Goal: Transaction & Acquisition: Purchase product/service

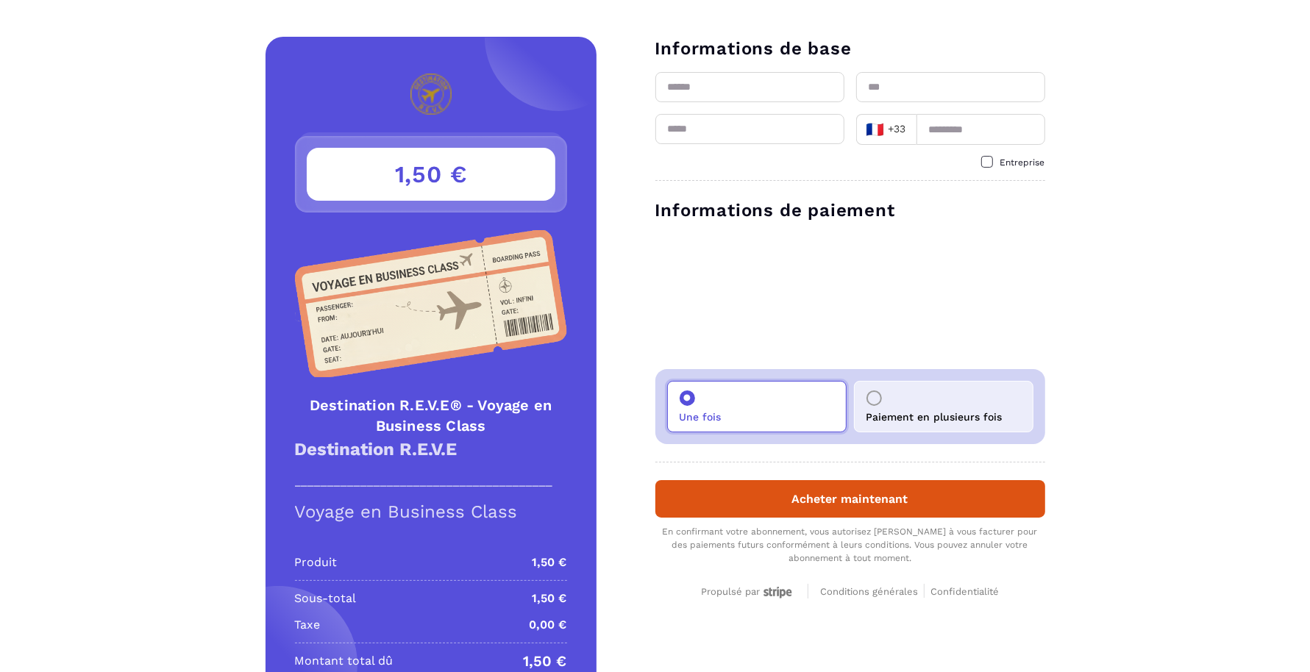
click at [177, 308] on div "Détails Destination R.E.V.E® - Voyage en Business Class Prix 1,50 € 1,50 € Dest…" at bounding box center [655, 368] width 1310 height 663
click at [890, 385] on div "Paiement en plusieurs fois" at bounding box center [943, 406] width 179 height 51
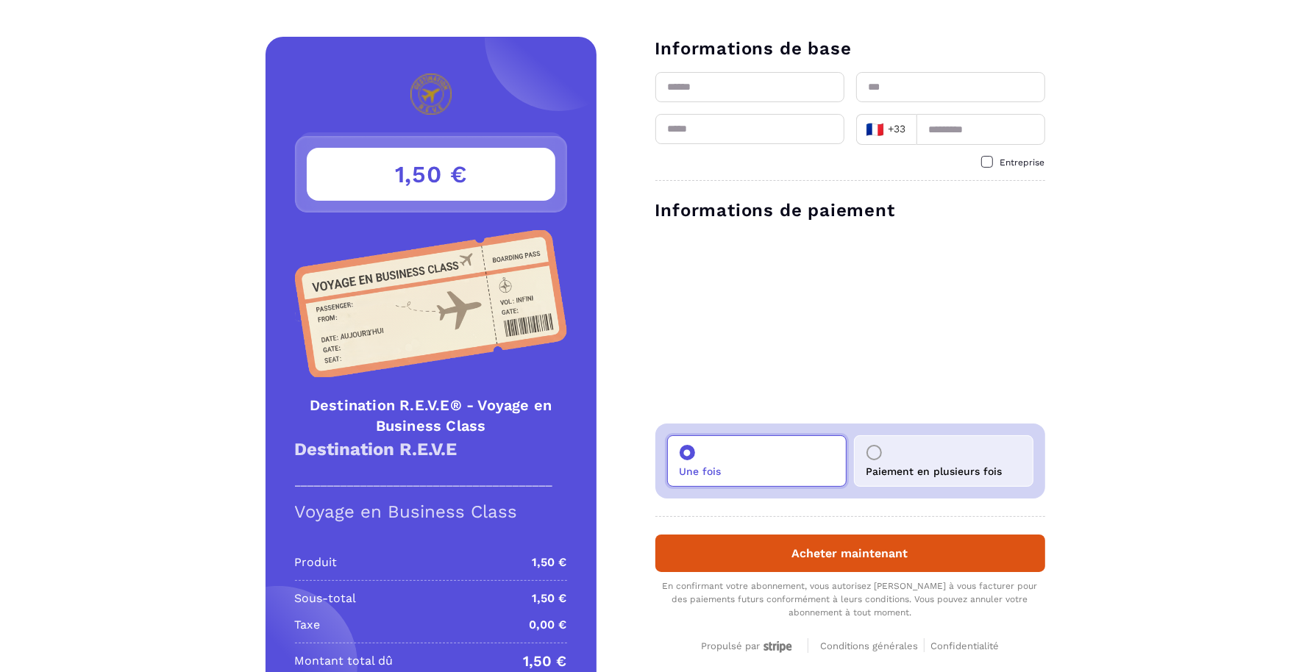
click at [884, 470] on p "Paiement en plusieurs fois" at bounding box center [934, 472] width 136 height 12
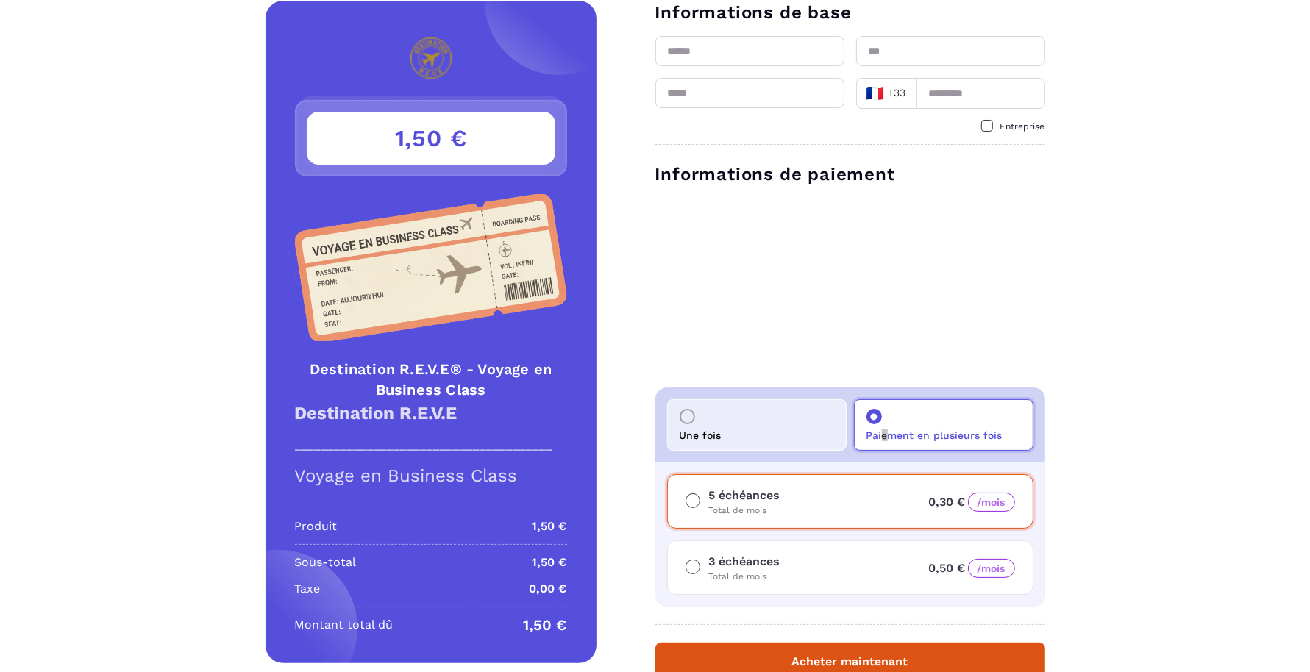
scroll to position [61, 0]
